Goal: Task Accomplishment & Management: Use online tool/utility

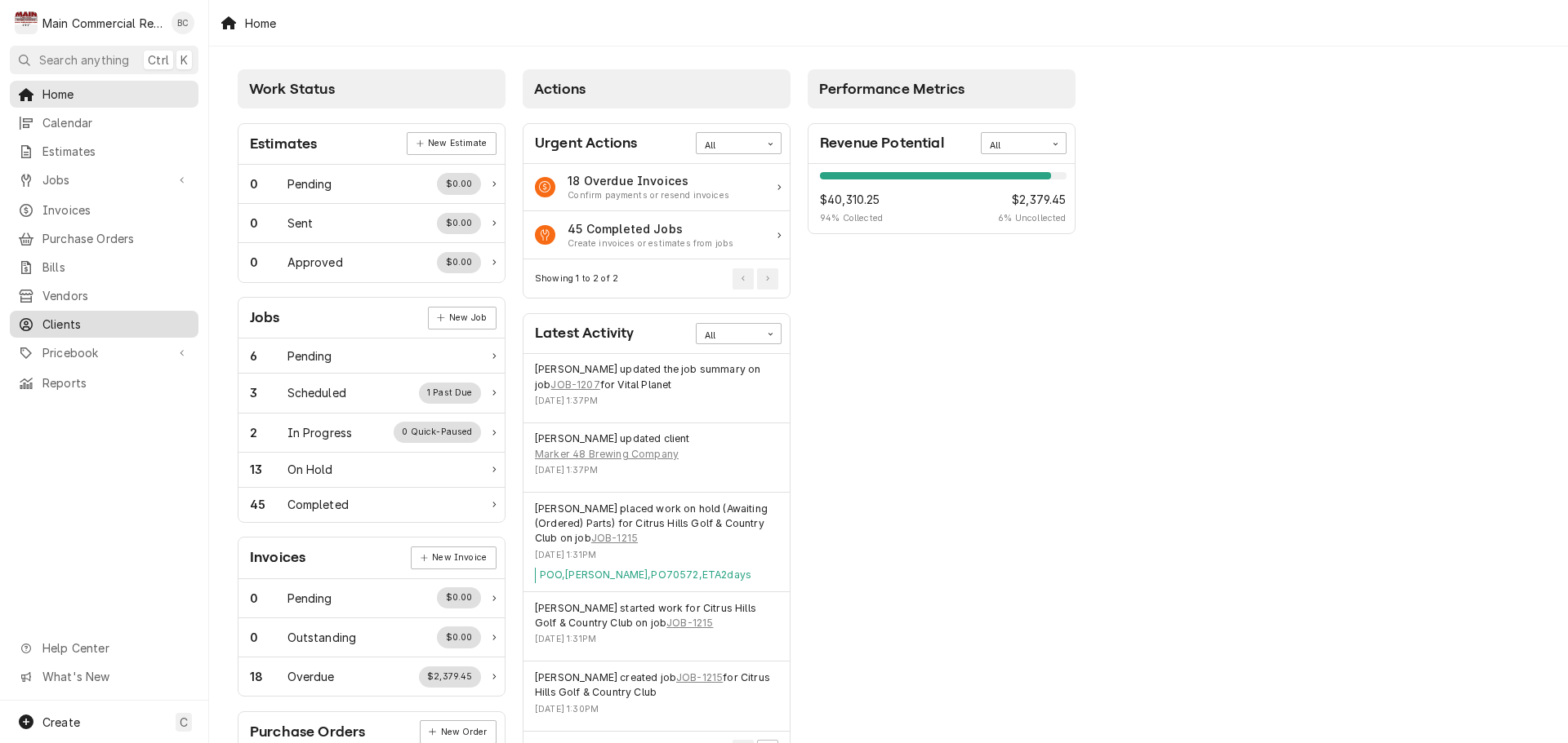
click at [68, 316] on span "Clients" at bounding box center [116, 324] width 147 height 17
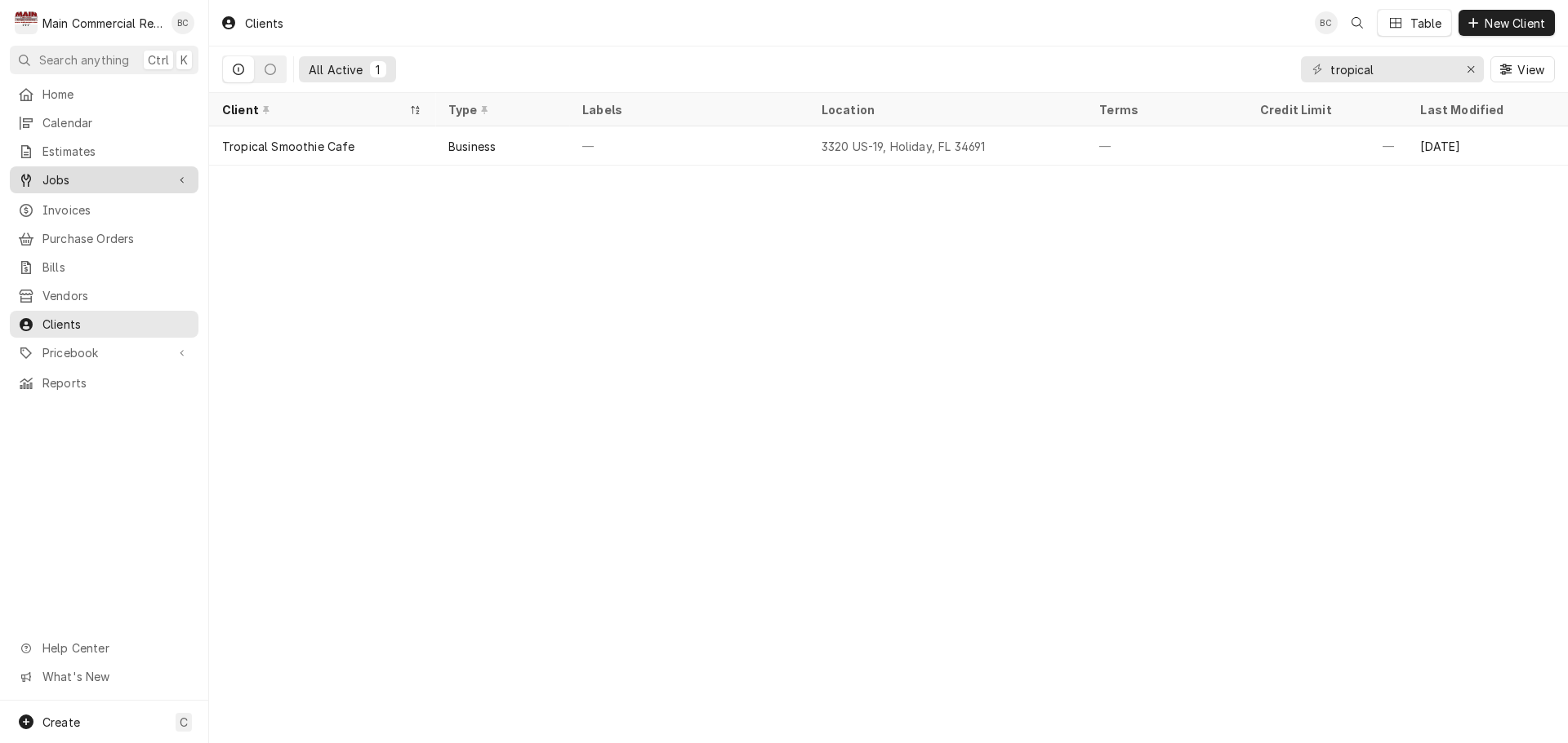
click at [77, 174] on span "Jobs" at bounding box center [104, 179] width 124 height 17
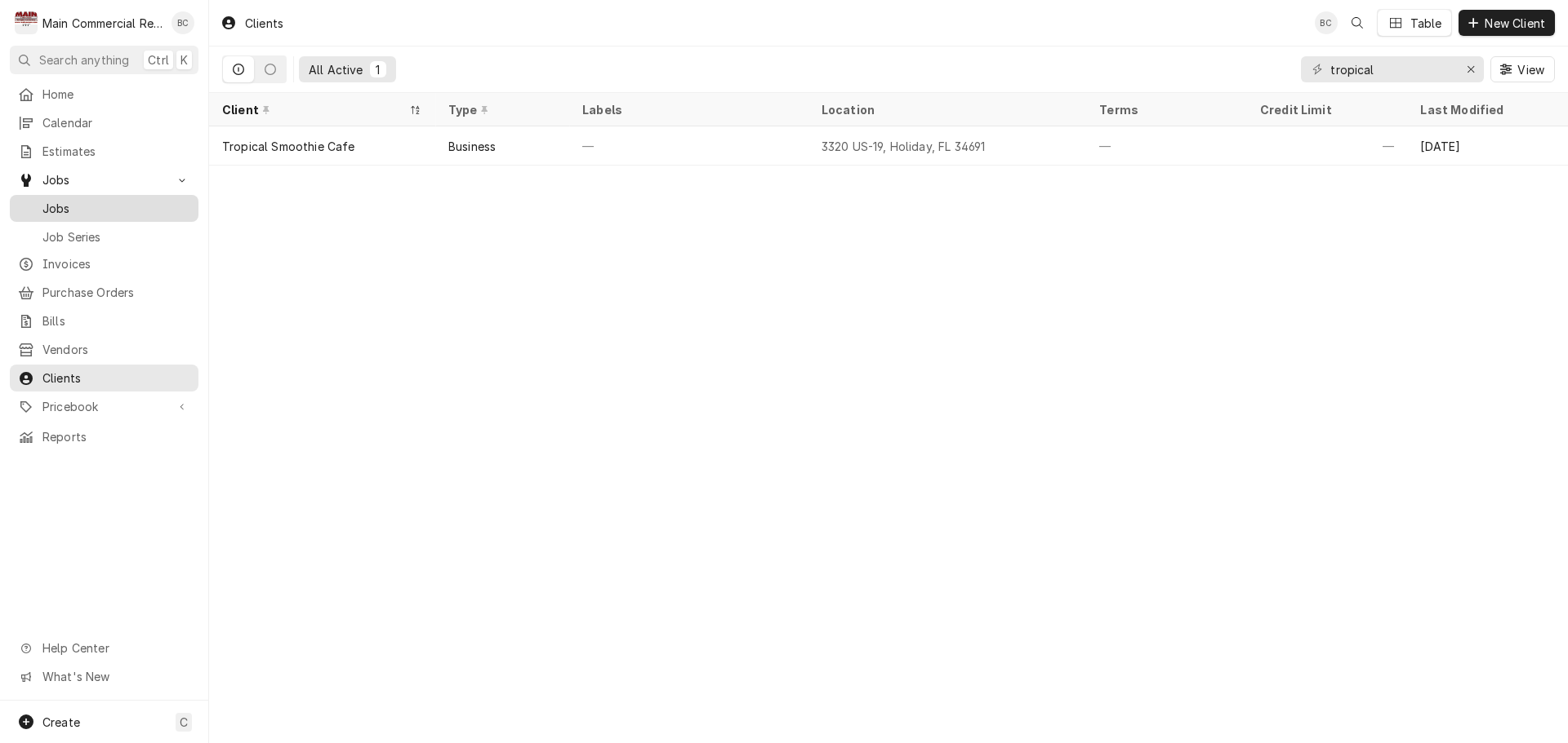
click at [71, 205] on span "Jobs" at bounding box center [116, 207] width 147 height 17
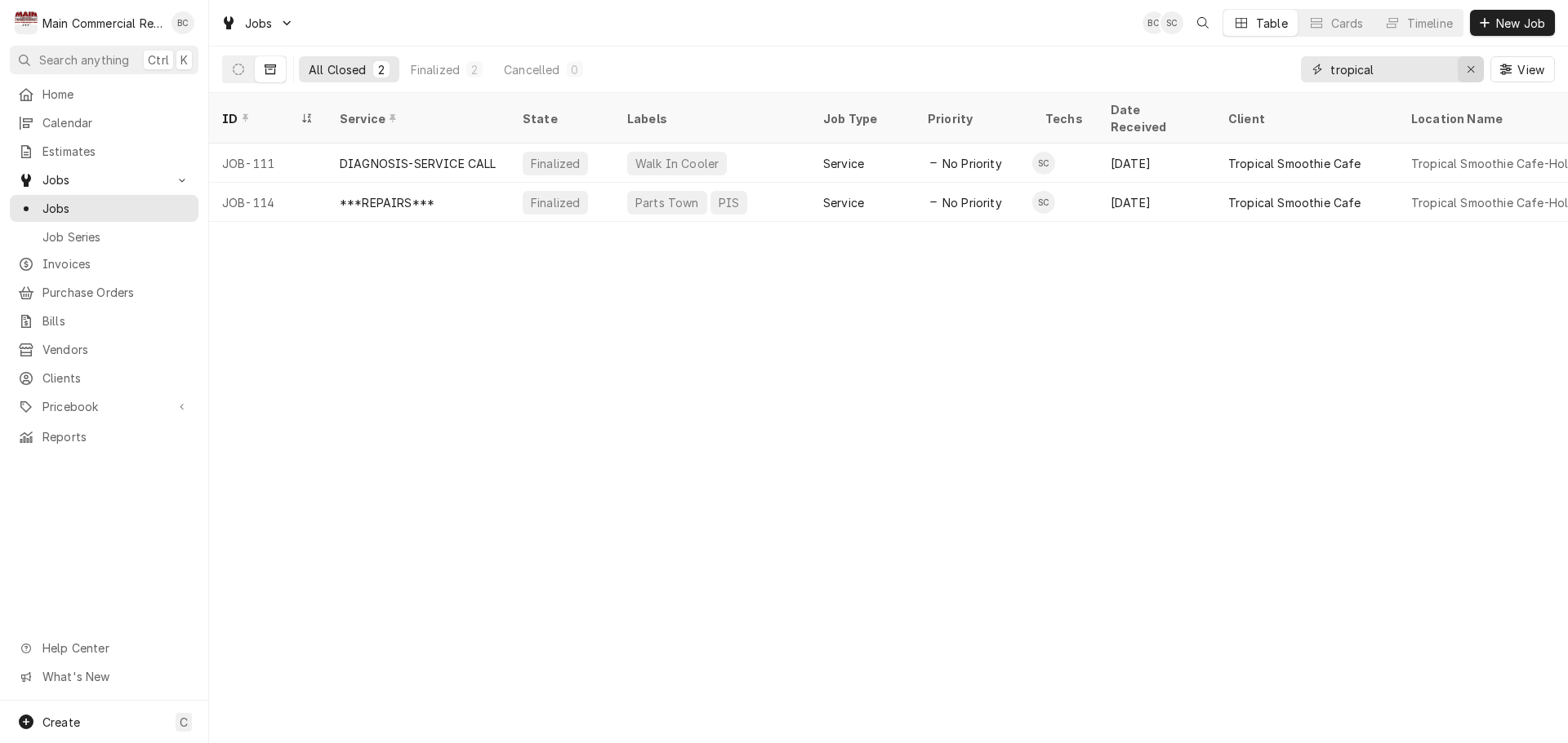
click at [1466, 68] on icon "Erase input" at bounding box center [1470, 69] width 9 height 12
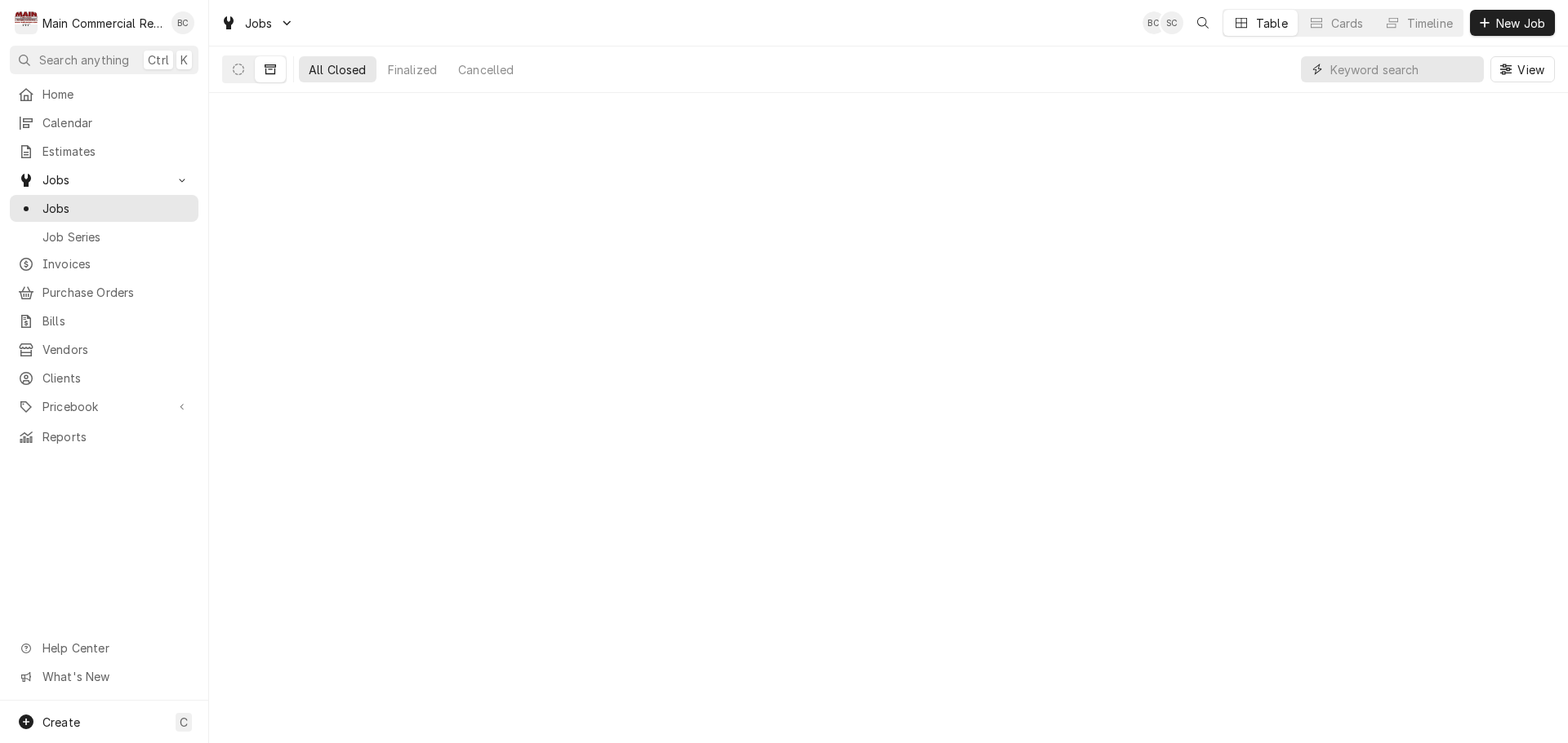
click at [1386, 71] on input "Dynamic Content Wrapper" at bounding box center [1402, 69] width 145 height 26
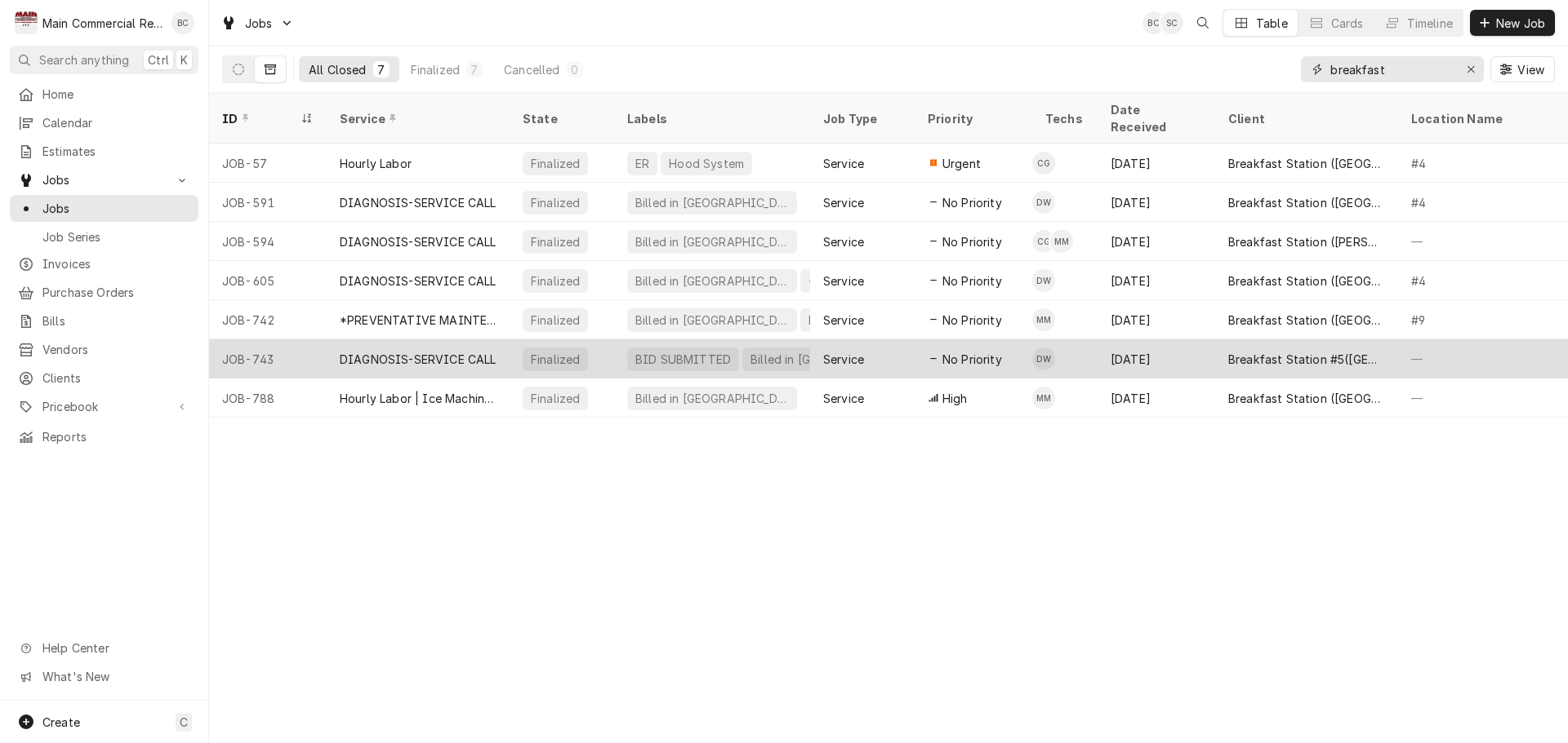
type input "breakfast"
click at [1278, 351] on div "Breakfast Station #5([GEOGRAPHIC_DATA])" at bounding box center [1306, 359] width 157 height 17
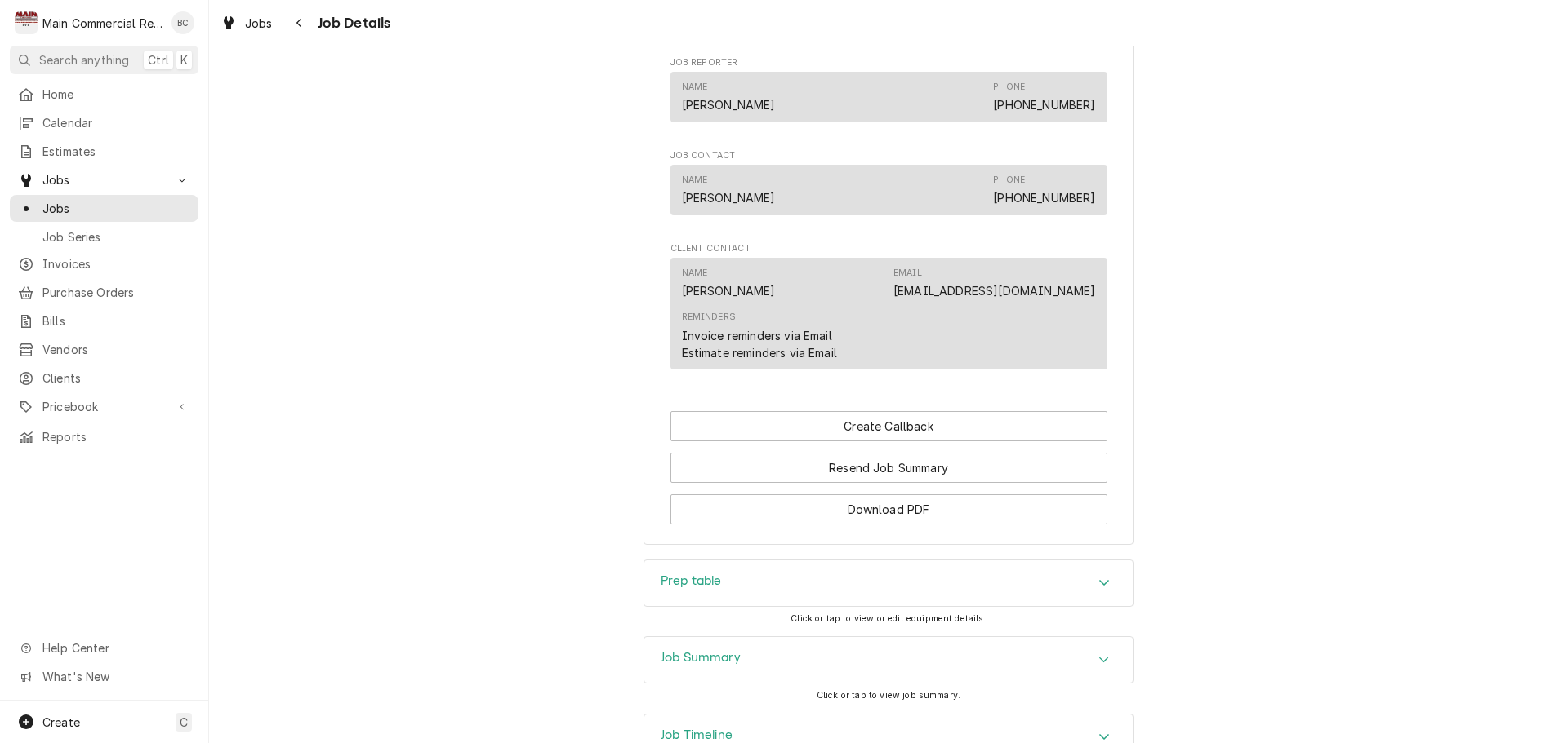
scroll to position [1216, 0]
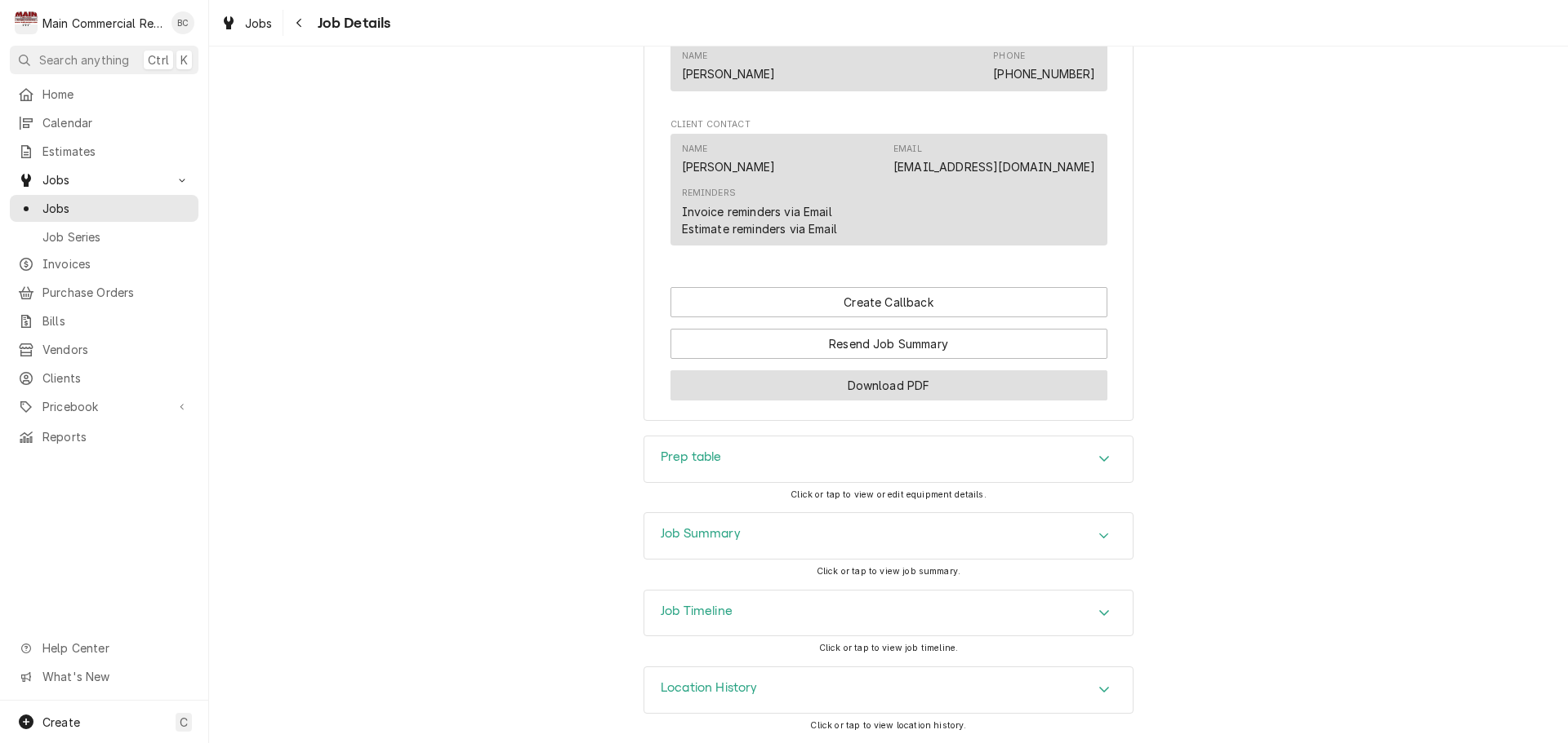
click at [878, 382] on button "Download PDF" at bounding box center [889, 385] width 437 height 31
